Goal: Check status: Check status

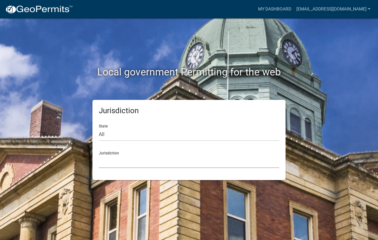
click at [126, 162] on select "[GEOGRAPHIC_DATA], [US_STATE] City of [GEOGRAPHIC_DATA], [US_STATE] [GEOGRAPHIC…" at bounding box center [189, 161] width 181 height 13
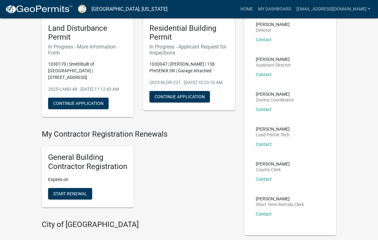
scroll to position [49, 0]
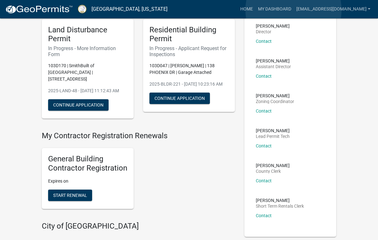
click at [294, 10] on link "My Dashboard" at bounding box center [275, 9] width 38 height 12
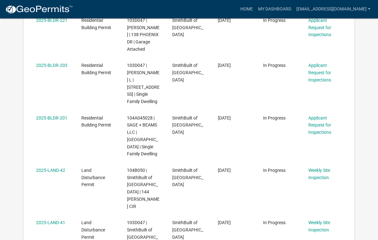
scroll to position [263, 0]
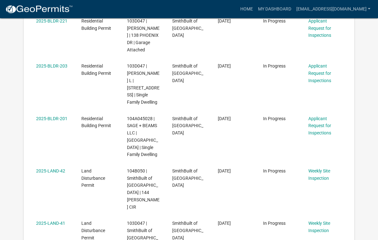
click at [51, 116] on link "2025-BLDR-201" at bounding box center [51, 118] width 31 height 5
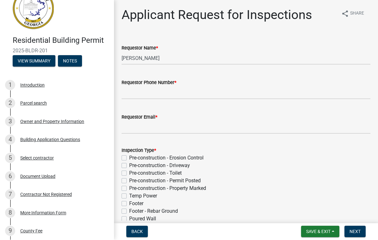
scroll to position [20, 0]
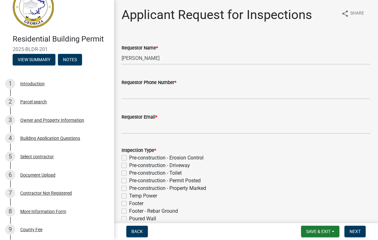
click at [34, 103] on div "Parcel search" at bounding box center [33, 102] width 27 height 4
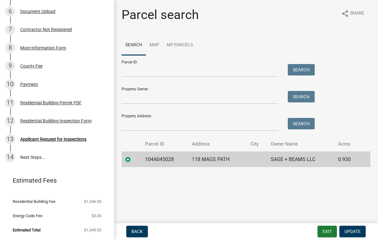
scroll to position [183, 0]
click at [58, 139] on div "Applicant Request for Inspections" at bounding box center [53, 140] width 66 height 4
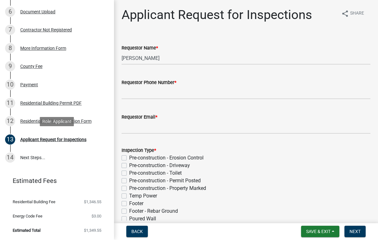
scroll to position [0, 0]
click at [64, 105] on div "11 Residential Building Permit PDF" at bounding box center [54, 103] width 99 height 10
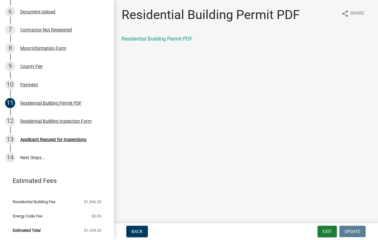
click at [167, 39] on link "Residential Building Permit PDF" at bounding box center [157, 39] width 71 height 6
click at [75, 124] on div "12 Residential Building Inspection Form" at bounding box center [54, 121] width 99 height 10
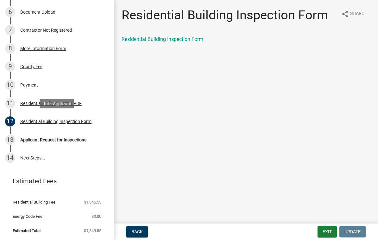
click at [177, 38] on link "Residential Building Inspection Form" at bounding box center [163, 39] width 82 height 6
click at [38, 101] on div "Residential Building Permit PDF" at bounding box center [50, 103] width 61 height 4
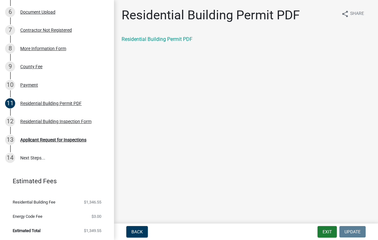
click at [182, 42] on link "Residential Building Permit PDF" at bounding box center [157, 39] width 71 height 6
